Goal: Task Accomplishment & Management: Use online tool/utility

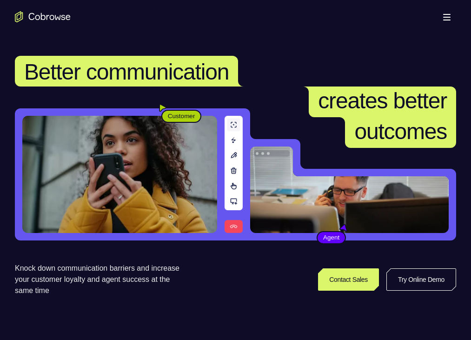
click at [430, 268] on link "Try Online Demo" at bounding box center [367, 279] width 170 height 22
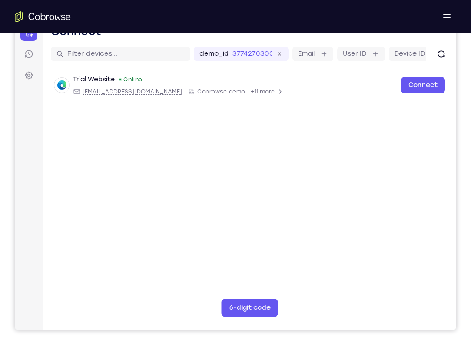
scroll to position [110, 0]
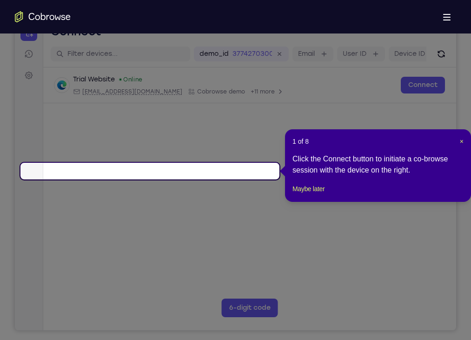
click at [382, 176] on div "Click the Connect button to initiate a co-browse session with the device on the…" at bounding box center [377, 164] width 171 height 22
click at [460, 140] on span "×" at bounding box center [462, 141] width 4 height 7
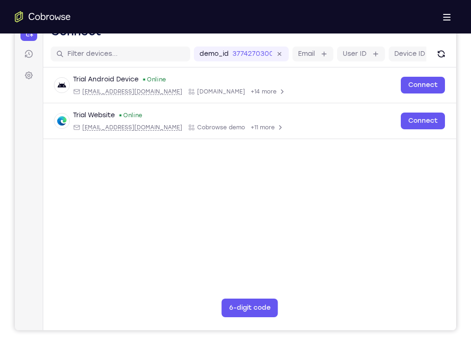
drag, startPoint x: 199, startPoint y: 620, endPoint x: 251, endPoint y: 433, distance: 193.6
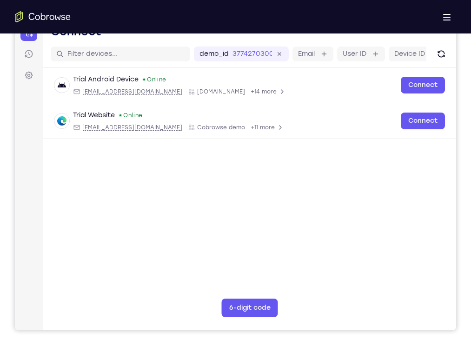
drag, startPoint x: 222, startPoint y: 633, endPoint x: 234, endPoint y: 546, distance: 88.7
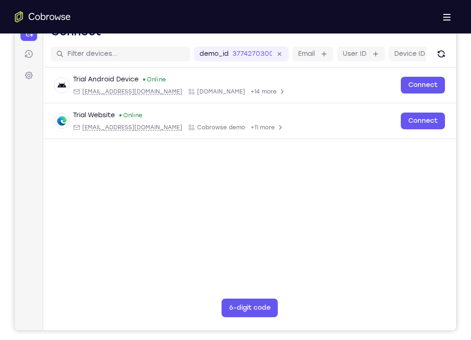
drag, startPoint x: 202, startPoint y: 612, endPoint x: 205, endPoint y: 557, distance: 55.4
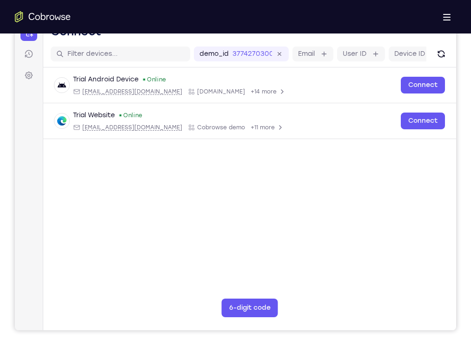
drag, startPoint x: 204, startPoint y: 614, endPoint x: 211, endPoint y: 535, distance: 78.9
drag, startPoint x: 208, startPoint y: 610, endPoint x: 215, endPoint y: 514, distance: 96.5
drag, startPoint x: 203, startPoint y: 577, endPoint x: 212, endPoint y: 520, distance: 57.4
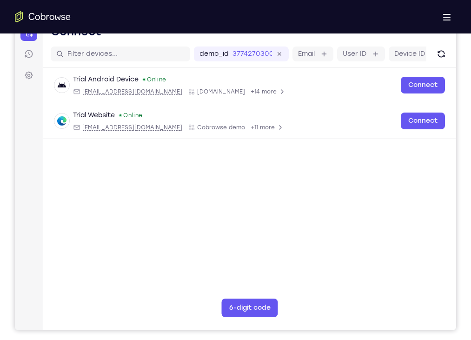
drag, startPoint x: 200, startPoint y: 579, endPoint x: 218, endPoint y: 485, distance: 95.7
drag, startPoint x: 200, startPoint y: 615, endPoint x: 214, endPoint y: 513, distance: 103.2
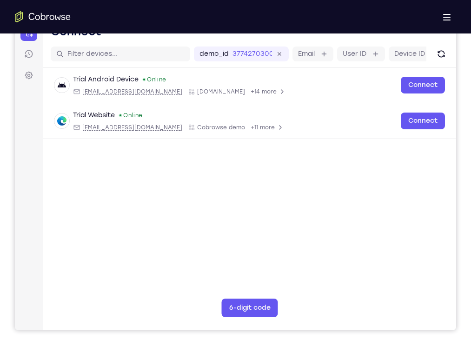
drag, startPoint x: 241, startPoint y: 493, endPoint x: 221, endPoint y: 675, distance: 183.2
drag, startPoint x: 230, startPoint y: 468, endPoint x: 213, endPoint y: 613, distance: 145.1
drag, startPoint x: 238, startPoint y: 501, endPoint x: 224, endPoint y: 589, distance: 89.4
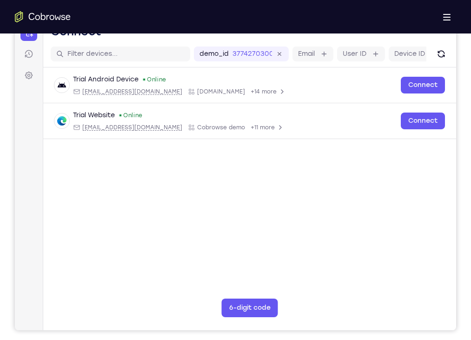
drag, startPoint x: 230, startPoint y: 489, endPoint x: 199, endPoint y: 721, distance: 233.9
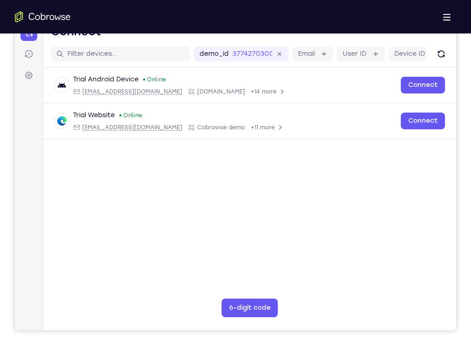
drag, startPoint x: 230, startPoint y: 497, endPoint x: 235, endPoint y: 721, distance: 224.5
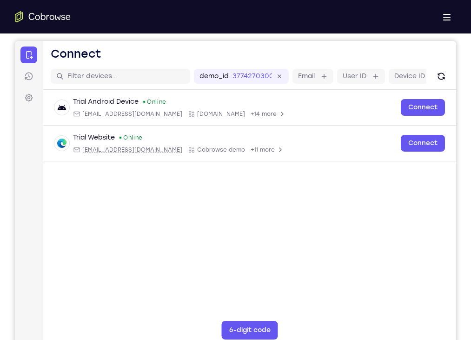
scroll to position [87, 0]
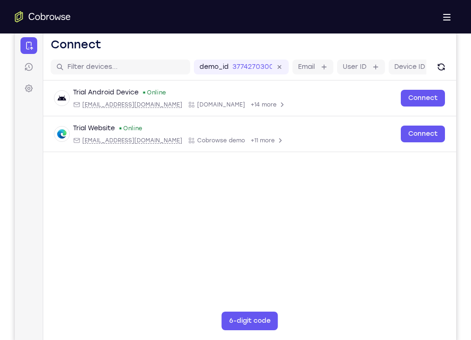
scroll to position [97, 0]
drag, startPoint x: 215, startPoint y: 572, endPoint x: 216, endPoint y: 508, distance: 63.7
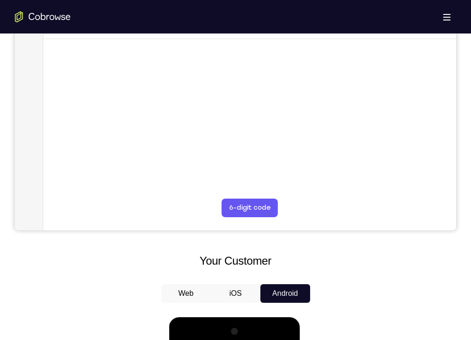
scroll to position [210, 0]
drag, startPoint x: 244, startPoint y: 539, endPoint x: 248, endPoint y: 478, distance: 61.4
drag, startPoint x: 245, startPoint y: 536, endPoint x: 244, endPoint y: 471, distance: 65.1
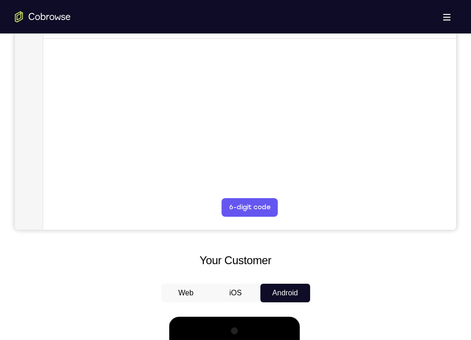
drag, startPoint x: 243, startPoint y: 508, endPoint x: 249, endPoint y: 458, distance: 49.6
drag, startPoint x: 208, startPoint y: 498, endPoint x: 205, endPoint y: 536, distance: 38.7
drag, startPoint x: 209, startPoint y: 491, endPoint x: 208, endPoint y: 536, distance: 44.6
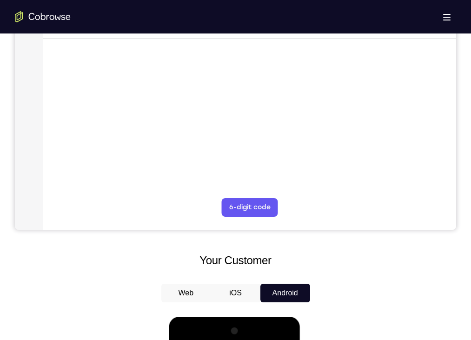
drag, startPoint x: 210, startPoint y: 494, endPoint x: 204, endPoint y: 554, distance: 60.7
drag, startPoint x: 209, startPoint y: 478, endPoint x: 203, endPoint y: 539, distance: 61.2
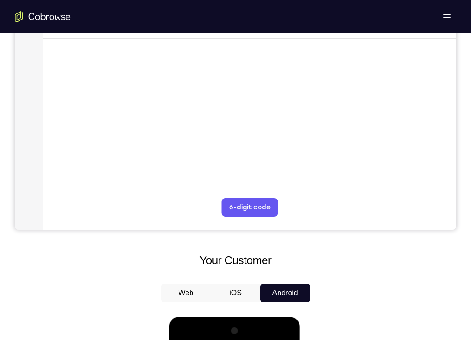
drag, startPoint x: 213, startPoint y: 477, endPoint x: 211, endPoint y: 545, distance: 67.4
drag, startPoint x: 236, startPoint y: 534, endPoint x: 234, endPoint y: 504, distance: 30.2
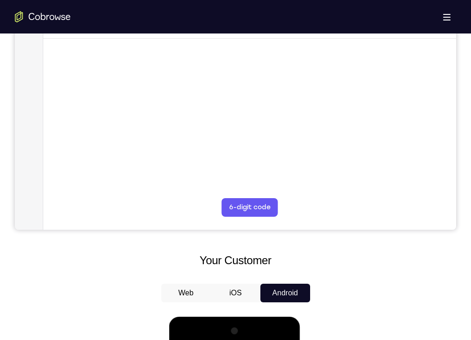
drag, startPoint x: 247, startPoint y: 536, endPoint x: 249, endPoint y: 515, distance: 21.4
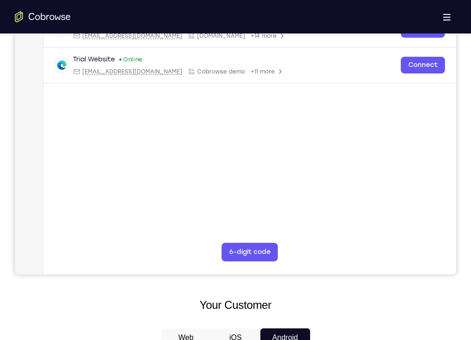
scroll to position [165, 0]
drag, startPoint x: 243, startPoint y: 485, endPoint x: 239, endPoint y: 579, distance: 94.4
drag, startPoint x: 244, startPoint y: 497, endPoint x: 240, endPoint y: 589, distance: 92.1
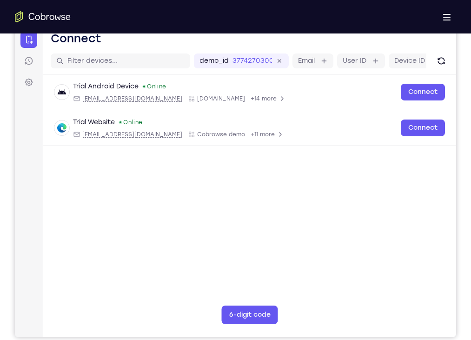
scroll to position [63, 0]
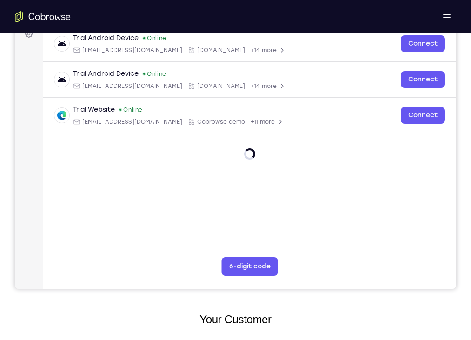
scroll to position [155, 0]
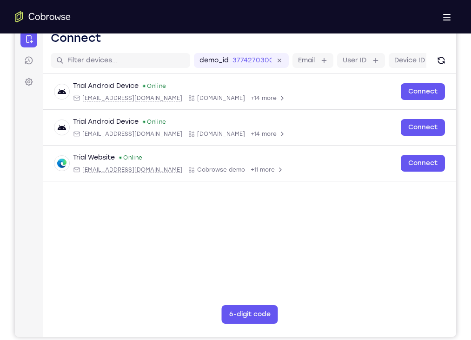
scroll to position [99, 0]
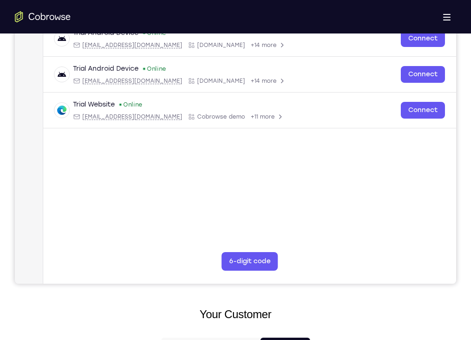
scroll to position [135, 0]
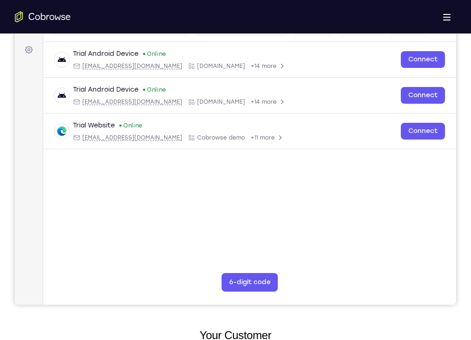
drag, startPoint x: 194, startPoint y: 589, endPoint x: 211, endPoint y: 489, distance: 101.4
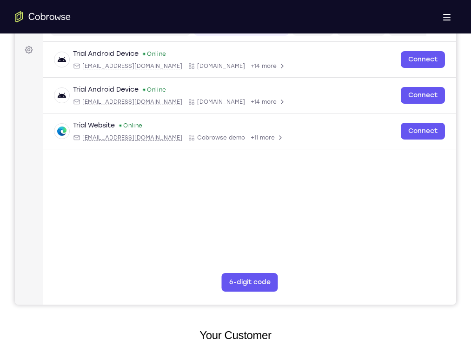
drag, startPoint x: 214, startPoint y: 604, endPoint x: 226, endPoint y: 550, distance: 55.1
drag, startPoint x: 212, startPoint y: 630, endPoint x: 225, endPoint y: 538, distance: 92.9
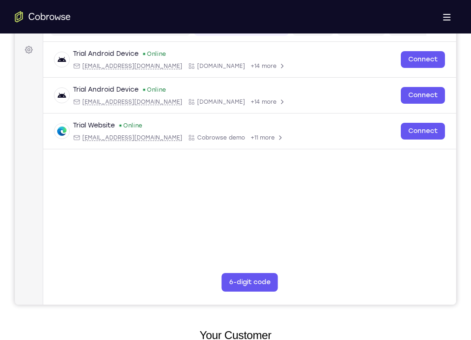
drag, startPoint x: 220, startPoint y: 510, endPoint x: 193, endPoint y: 509, distance: 27.4
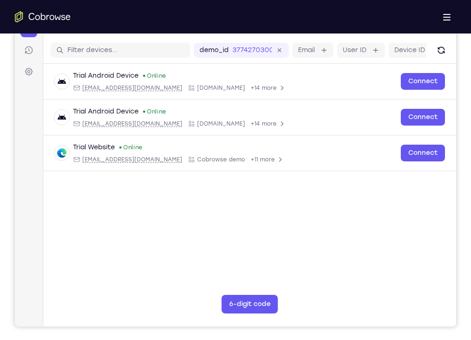
scroll to position [113, 0]
drag, startPoint x: 206, startPoint y: 538, endPoint x: 252, endPoint y: 525, distance: 47.7
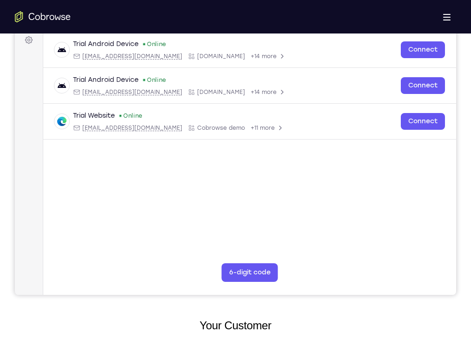
scroll to position [145, 0]
drag, startPoint x: 213, startPoint y: 570, endPoint x: 213, endPoint y: 520, distance: 50.7
drag, startPoint x: 208, startPoint y: 497, endPoint x: 211, endPoint y: 592, distance: 94.8
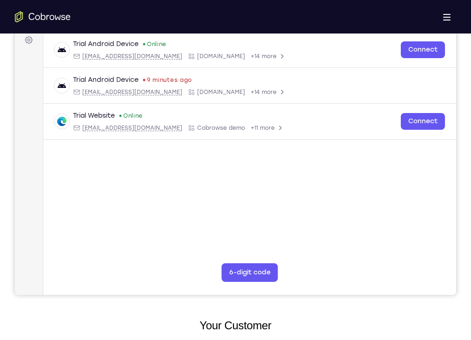
drag, startPoint x: 218, startPoint y: 534, endPoint x: 211, endPoint y: 592, distance: 58.5
drag, startPoint x: 222, startPoint y: 540, endPoint x: 220, endPoint y: 553, distance: 13.1
drag, startPoint x: 210, startPoint y: 580, endPoint x: 207, endPoint y: 608, distance: 28.0
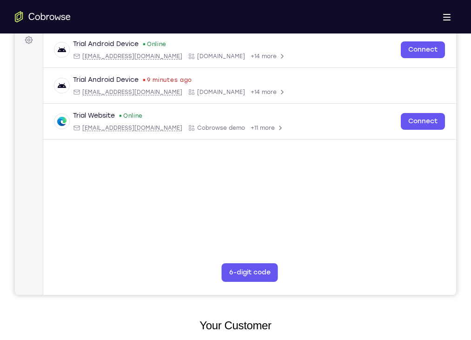
drag, startPoint x: 225, startPoint y: 526, endPoint x: 218, endPoint y: 626, distance: 100.6
drag, startPoint x: 223, startPoint y: 464, endPoint x: 221, endPoint y: 516, distance: 52.1
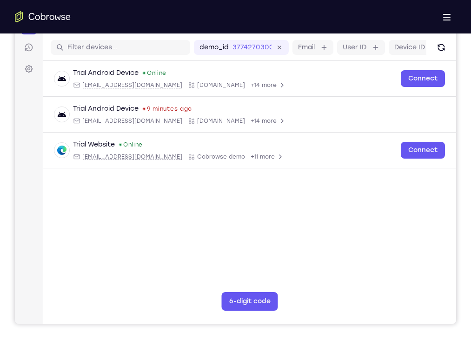
scroll to position [90, 0]
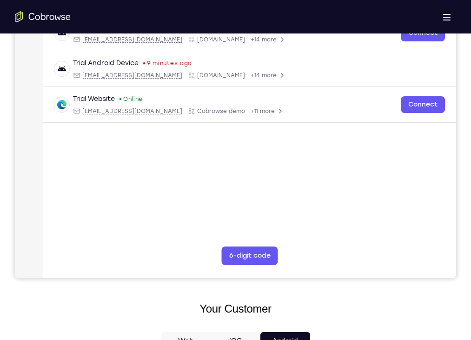
scroll to position [133, 0]
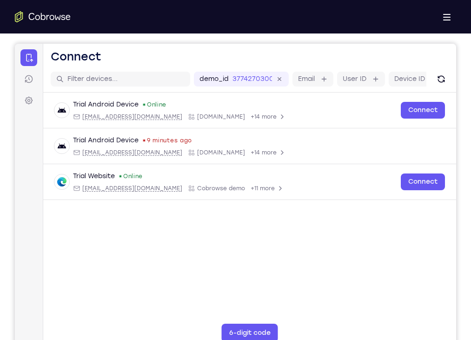
scroll to position [84, 0]
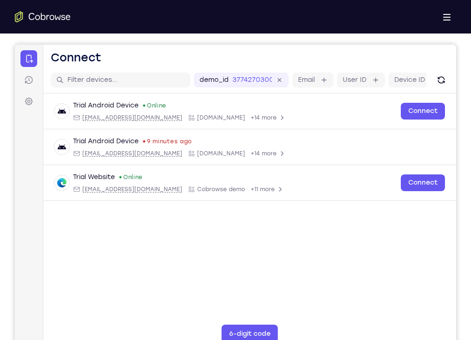
drag, startPoint x: 227, startPoint y: 518, endPoint x: 221, endPoint y: 582, distance: 64.0
drag, startPoint x: 226, startPoint y: 597, endPoint x: 230, endPoint y: 548, distance: 48.5
drag, startPoint x: 233, startPoint y: 639, endPoint x: 235, endPoint y: 563, distance: 76.3
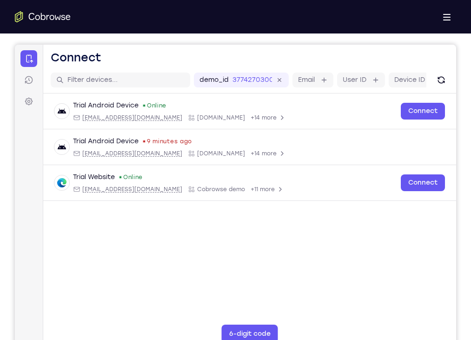
drag, startPoint x: 236, startPoint y: 612, endPoint x: 235, endPoint y: 544, distance: 68.3
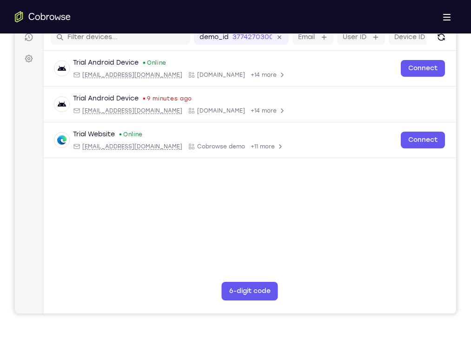
scroll to position [127, 0]
drag, startPoint x: 237, startPoint y: 572, endPoint x: 241, endPoint y: 521, distance: 50.8
drag, startPoint x: 227, startPoint y: 591, endPoint x: 228, endPoint y: 519, distance: 72.0
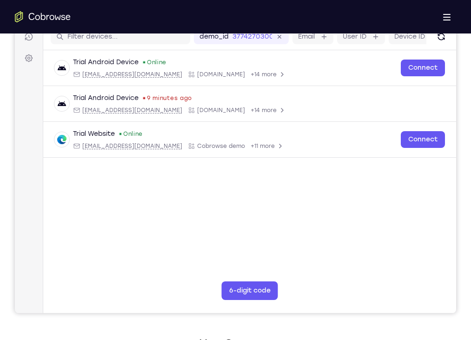
drag, startPoint x: 224, startPoint y: 566, endPoint x: 222, endPoint y: 512, distance: 53.9
drag, startPoint x: 228, startPoint y: 613, endPoint x: 231, endPoint y: 548, distance: 64.7
drag, startPoint x: 227, startPoint y: 609, endPoint x: 233, endPoint y: 541, distance: 68.6
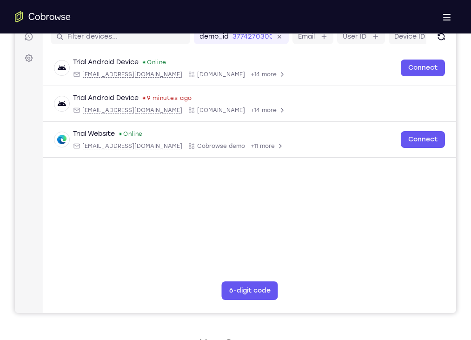
drag, startPoint x: 233, startPoint y: 621, endPoint x: 230, endPoint y: 564, distance: 57.2
drag, startPoint x: 237, startPoint y: 602, endPoint x: 243, endPoint y: 548, distance: 54.7
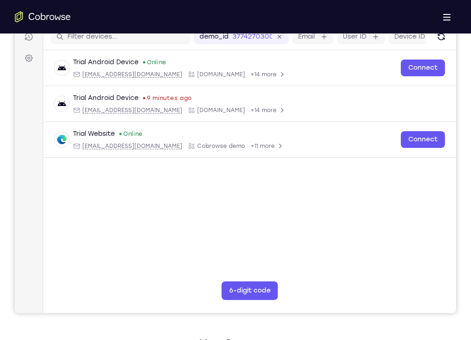
drag, startPoint x: 239, startPoint y: 627, endPoint x: 241, endPoint y: 552, distance: 75.8
drag, startPoint x: 239, startPoint y: 597, endPoint x: 242, endPoint y: 544, distance: 53.5
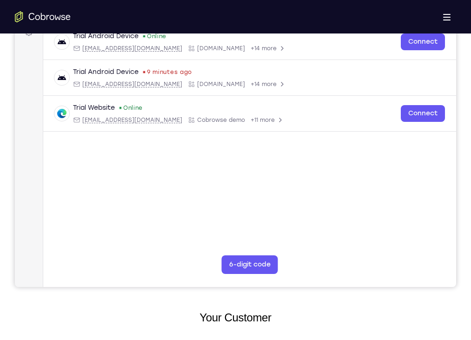
scroll to position [152, 0]
drag, startPoint x: 241, startPoint y: 587, endPoint x: 243, endPoint y: 536, distance: 51.6
drag, startPoint x: 234, startPoint y: 620, endPoint x: 236, endPoint y: 560, distance: 59.5
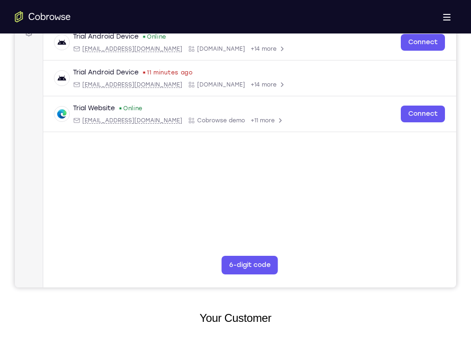
drag, startPoint x: 238, startPoint y: 586, endPoint x: 235, endPoint y: 518, distance: 67.9
drag, startPoint x: 237, startPoint y: 570, endPoint x: 241, endPoint y: 492, distance: 78.6
drag, startPoint x: 242, startPoint y: 584, endPoint x: 239, endPoint y: 538, distance: 46.6
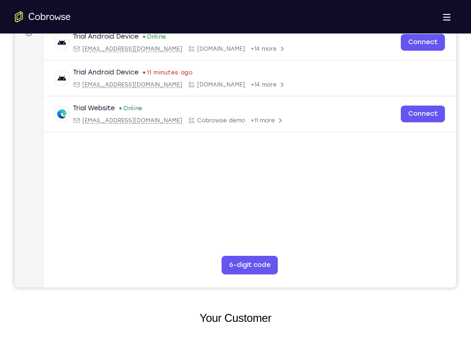
drag, startPoint x: 232, startPoint y: 608, endPoint x: 231, endPoint y: 544, distance: 64.1
drag, startPoint x: 232, startPoint y: 623, endPoint x: 237, endPoint y: 568, distance: 55.0
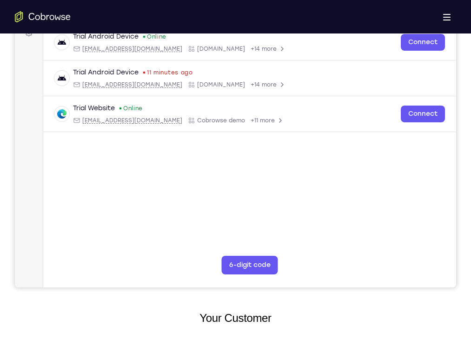
drag, startPoint x: 235, startPoint y: 593, endPoint x: 235, endPoint y: 543, distance: 50.2
drag, startPoint x: 233, startPoint y: 589, endPoint x: 233, endPoint y: 515, distance: 73.4
drag, startPoint x: 237, startPoint y: 597, endPoint x: 240, endPoint y: 520, distance: 77.2
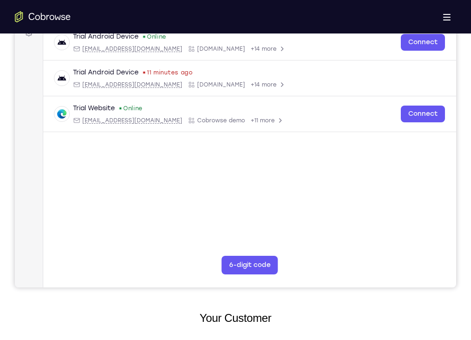
drag, startPoint x: 250, startPoint y: 592, endPoint x: 251, endPoint y: 508, distance: 84.6
drag, startPoint x: 250, startPoint y: 583, endPoint x: 251, endPoint y: 547, distance: 36.7
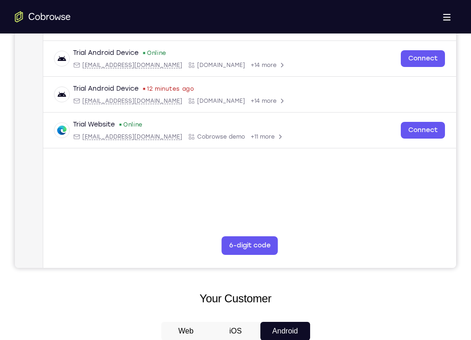
scroll to position [182, 0]
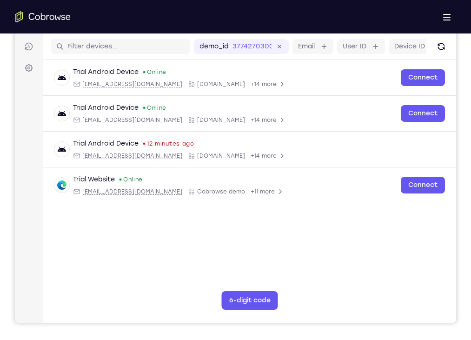
scroll to position [78, 0]
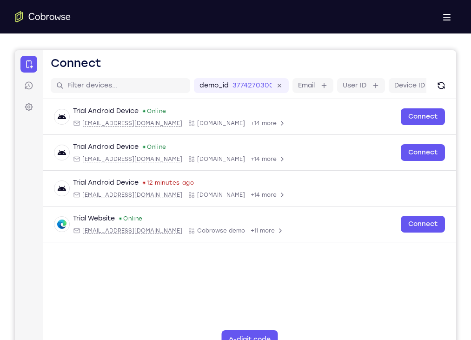
drag, startPoint x: 280, startPoint y: 459, endPoint x: 277, endPoint y: 541, distance: 82.3
drag, startPoint x: 239, startPoint y: 578, endPoint x: 238, endPoint y: 615, distance: 37.7
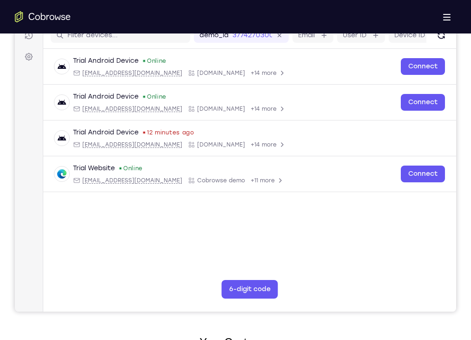
scroll to position [132, 0]
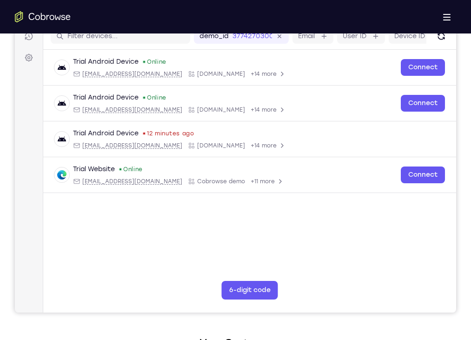
scroll to position [184, 0]
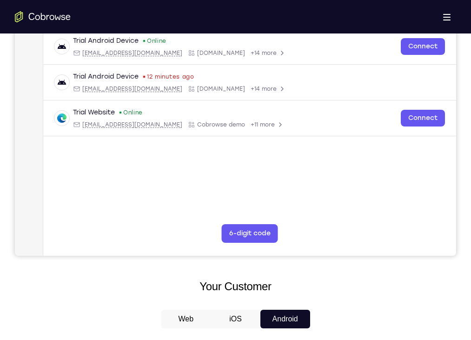
drag, startPoint x: 216, startPoint y: 483, endPoint x: 215, endPoint y: 581, distance: 97.6
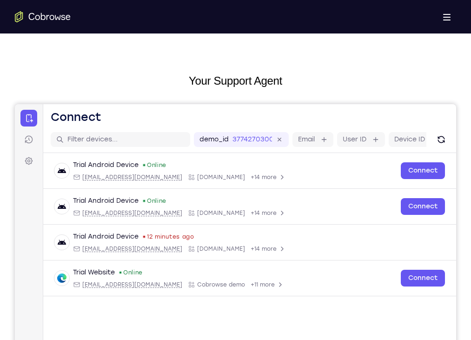
scroll to position [0, 0]
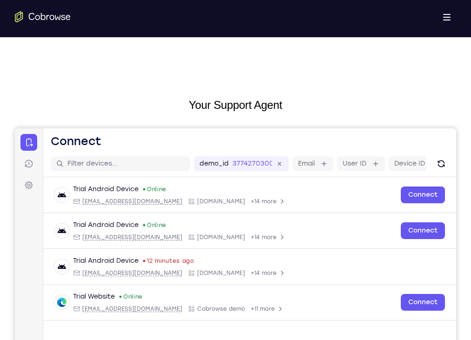
click at [416, 268] on link "Try Online Demo" at bounding box center [367, 279] width 170 height 22
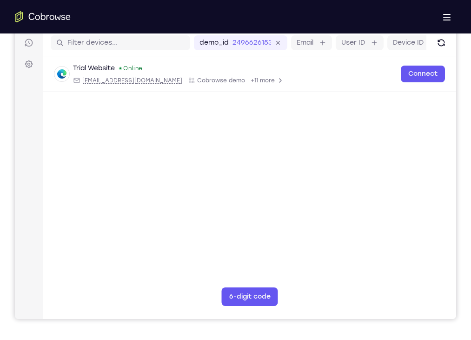
scroll to position [116, 0]
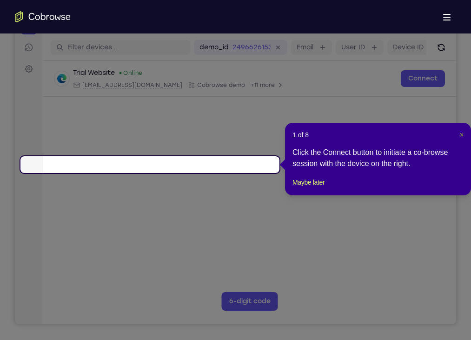
click at [460, 134] on span "×" at bounding box center [462, 134] width 4 height 7
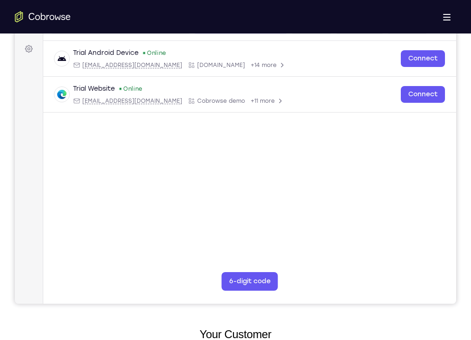
scroll to position [136, 0]
click at [0, 0] on div "Log In / Register" at bounding box center [0, 0] width 0 height 0
click at [0, 0] on link "Log In" at bounding box center [0, 0] width 0 height 0
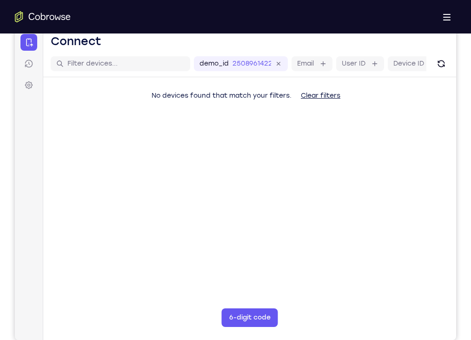
scroll to position [124, 0]
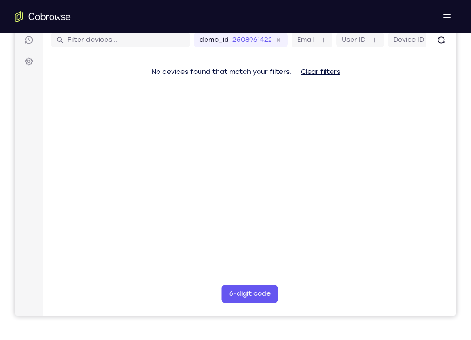
click at [15, 5] on icon "Refresh" at bounding box center [15, 5] width 0 height 0
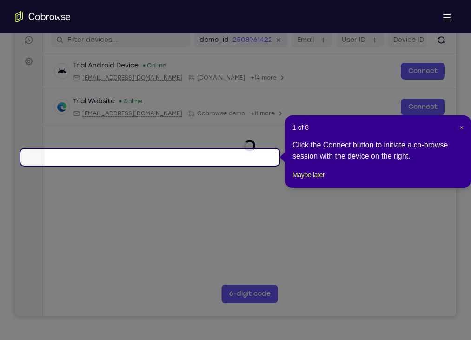
click at [462, 125] on span "×" at bounding box center [462, 127] width 4 height 7
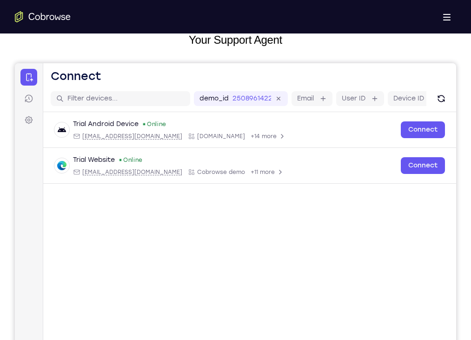
scroll to position [65, 0]
